Goal: Information Seeking & Learning: Compare options

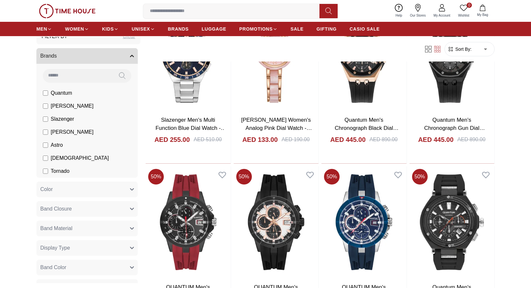
scroll to position [26, 0]
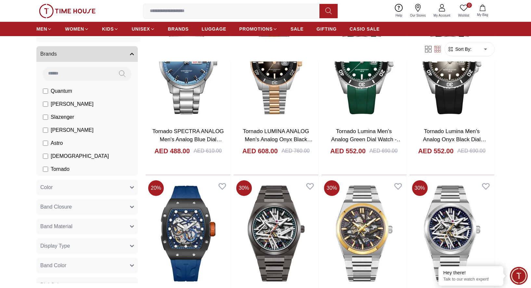
scroll to position [286, 0]
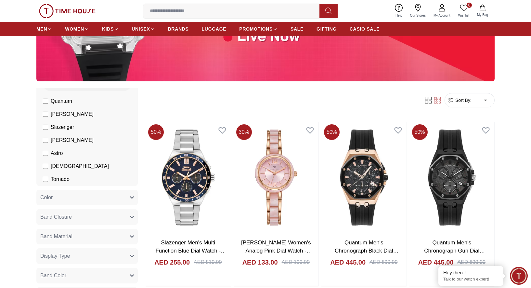
scroll to position [66, 0]
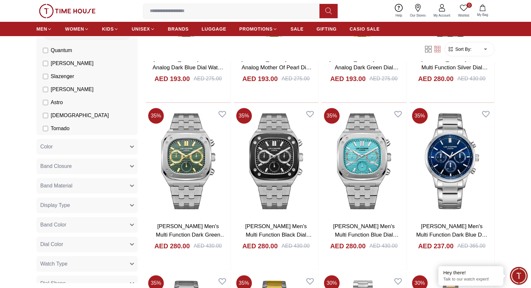
scroll to position [496, 0]
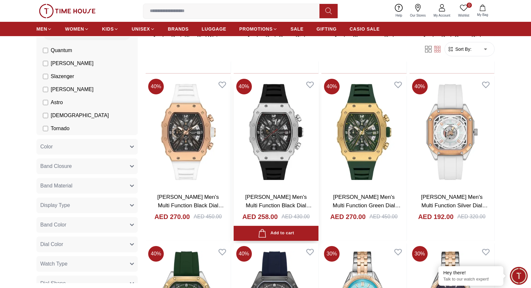
scroll to position [1031, 0]
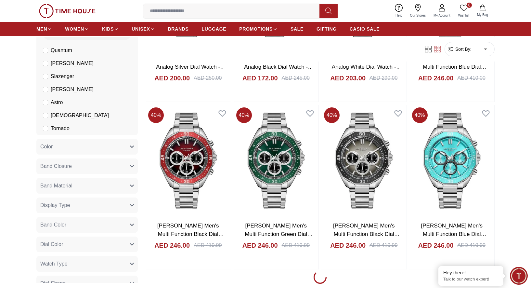
scroll to position [1703, 0]
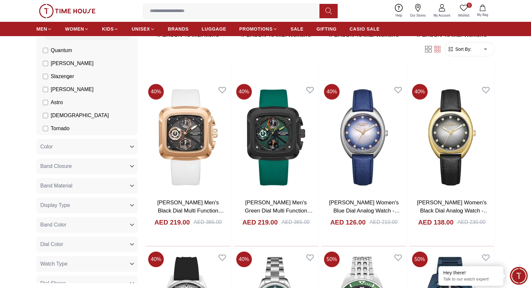
scroll to position [3032, 0]
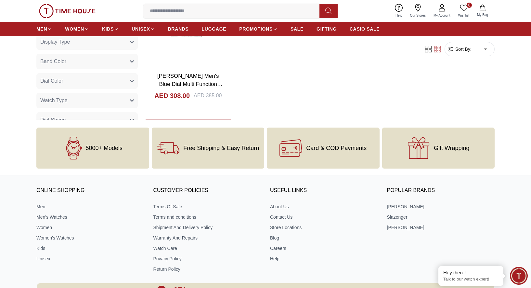
scroll to position [4380, 0]
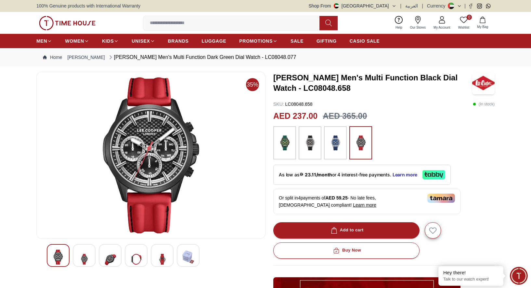
click at [84, 257] on img at bounding box center [84, 258] width 12 height 19
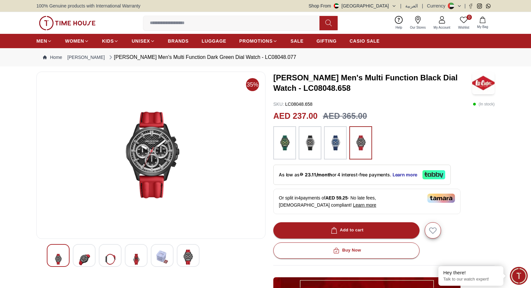
click at [109, 258] on img at bounding box center [110, 258] width 12 height 19
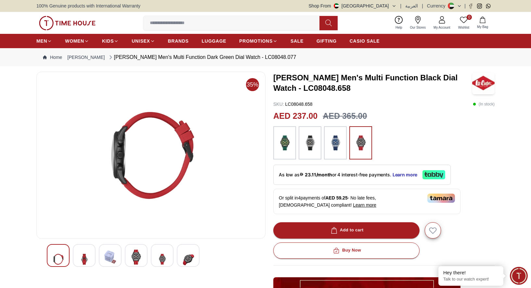
click at [135, 256] on img at bounding box center [136, 256] width 12 height 15
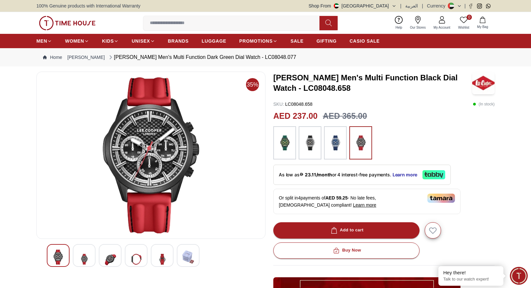
click at [163, 254] on img at bounding box center [162, 258] width 12 height 19
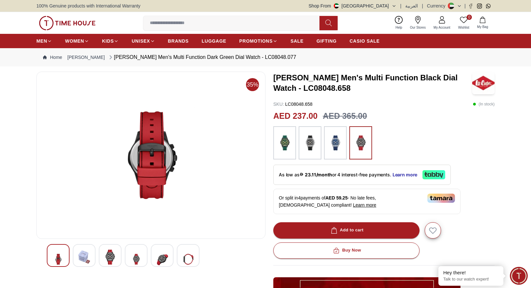
click at [197, 260] on div at bounding box center [188, 255] width 23 height 23
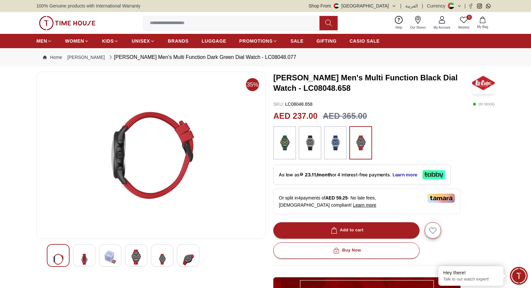
click at [330, 133] on img at bounding box center [335, 142] width 16 height 27
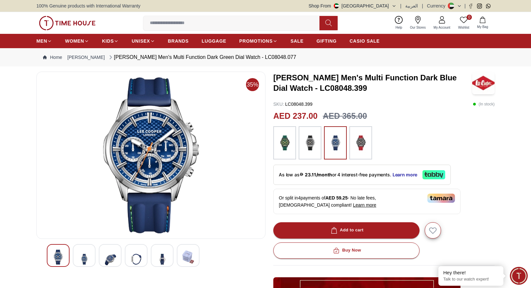
click at [311, 145] on img at bounding box center [310, 142] width 16 height 27
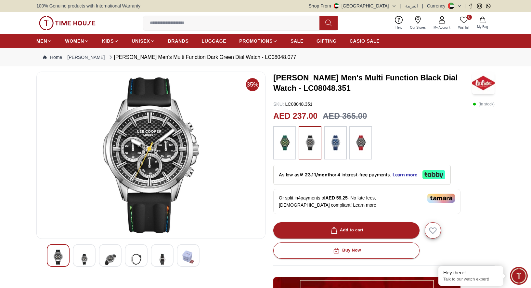
click at [284, 146] on img at bounding box center [285, 142] width 16 height 27
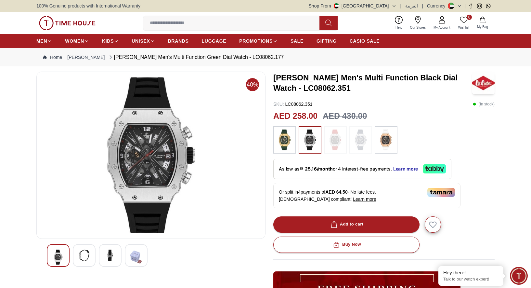
click at [163, 165] on img at bounding box center [151, 155] width 218 height 156
click at [153, 163] on img at bounding box center [151, 155] width 218 height 156
click at [83, 257] on img at bounding box center [84, 255] width 12 height 12
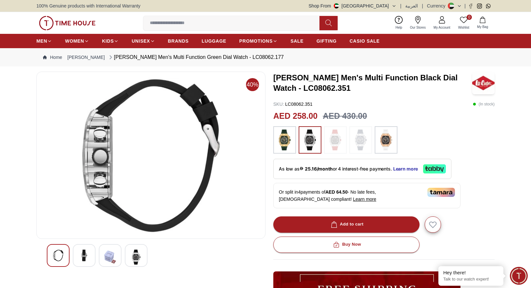
click at [95, 142] on img at bounding box center [151, 155] width 218 height 156
click at [65, 251] on div at bounding box center [58, 255] width 23 height 23
drag, startPoint x: 95, startPoint y: 142, endPoint x: 87, endPoint y: 254, distance: 112.4
click at [81, 257] on img at bounding box center [84, 255] width 12 height 12
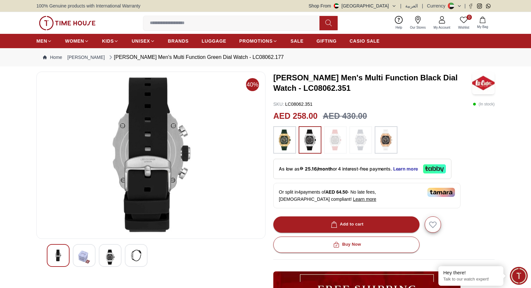
click at [138, 256] on img at bounding box center [136, 255] width 12 height 12
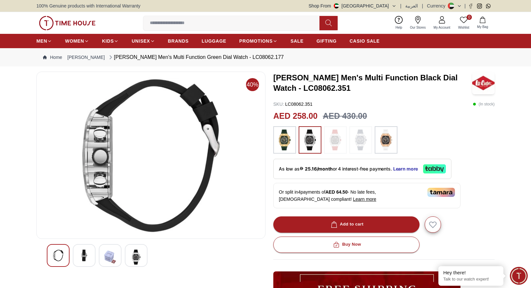
click at [141, 253] on img at bounding box center [136, 256] width 12 height 15
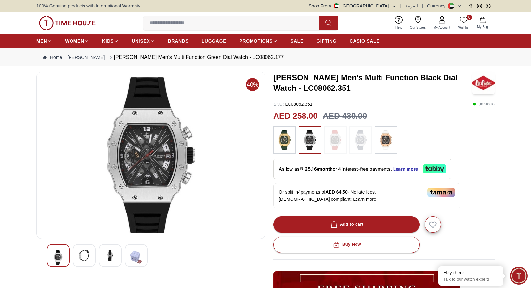
click at [311, 143] on img at bounding box center [310, 139] width 16 height 21
click at [388, 145] on img at bounding box center [386, 139] width 16 height 21
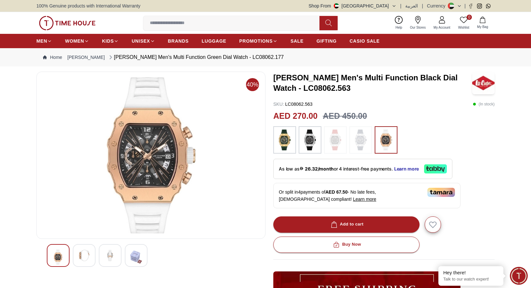
click at [308, 138] on img at bounding box center [310, 139] width 16 height 21
click at [288, 140] on img at bounding box center [285, 139] width 16 height 21
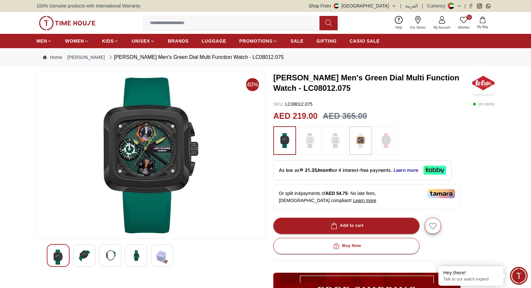
click at [156, 149] on img at bounding box center [151, 155] width 218 height 156
click at [84, 251] on img at bounding box center [84, 255] width 12 height 12
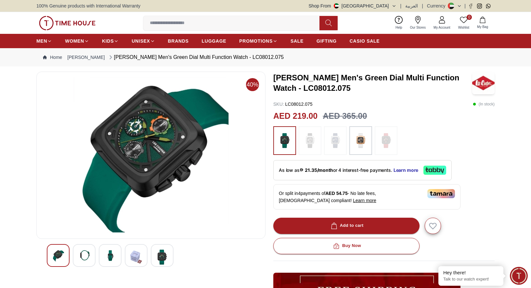
click at [135, 259] on img at bounding box center [136, 256] width 12 height 15
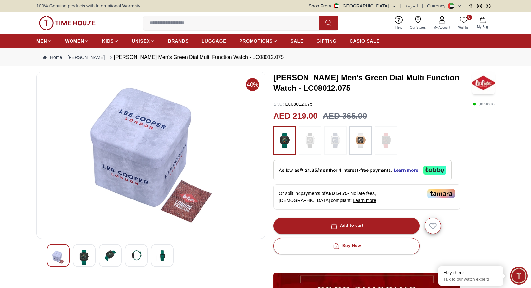
click at [160, 254] on img at bounding box center [162, 255] width 12 height 12
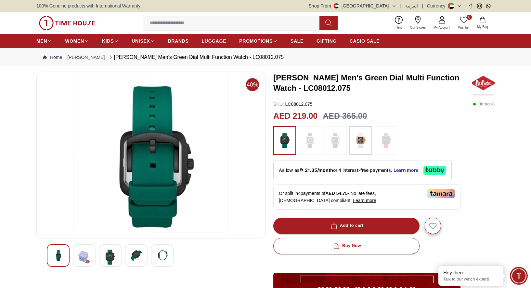
click at [109, 262] on img at bounding box center [110, 256] width 12 height 15
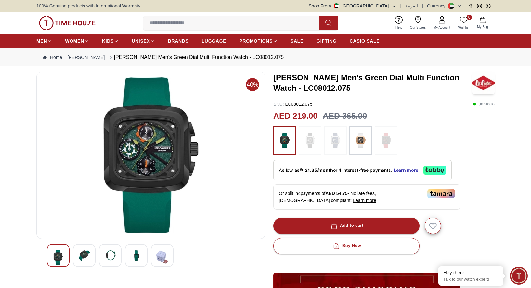
click at [57, 255] on img at bounding box center [58, 256] width 12 height 15
